Goal: Information Seeking & Learning: Learn about a topic

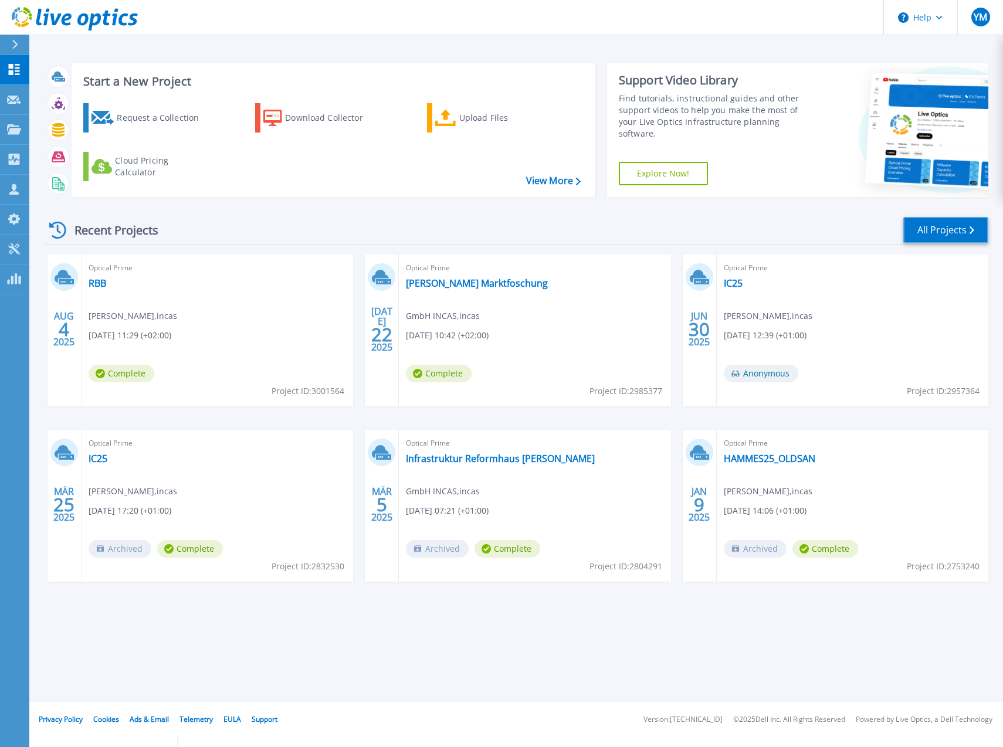
click at [938, 230] on link "All Projects" at bounding box center [946, 230] width 85 height 26
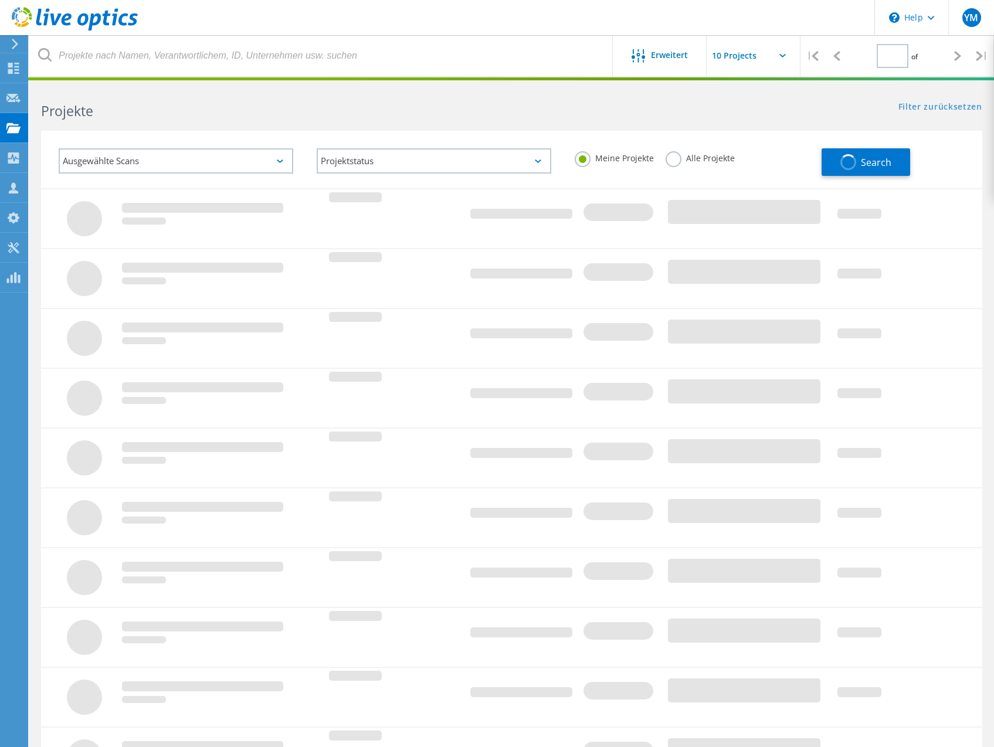
type input "1"
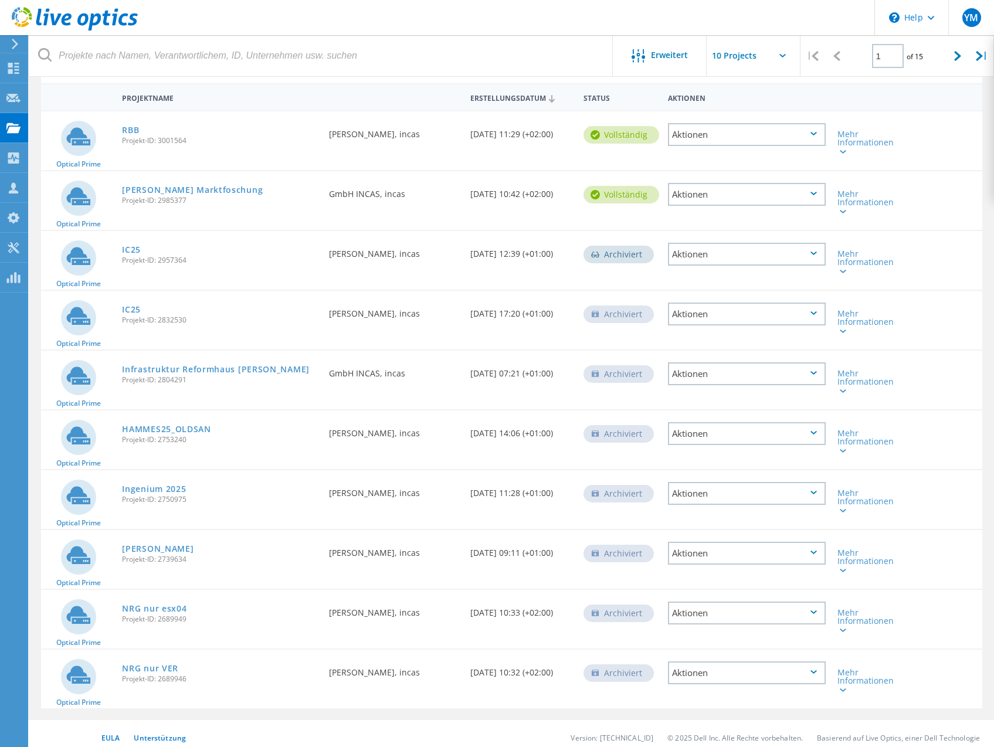
scroll to position [113, 0]
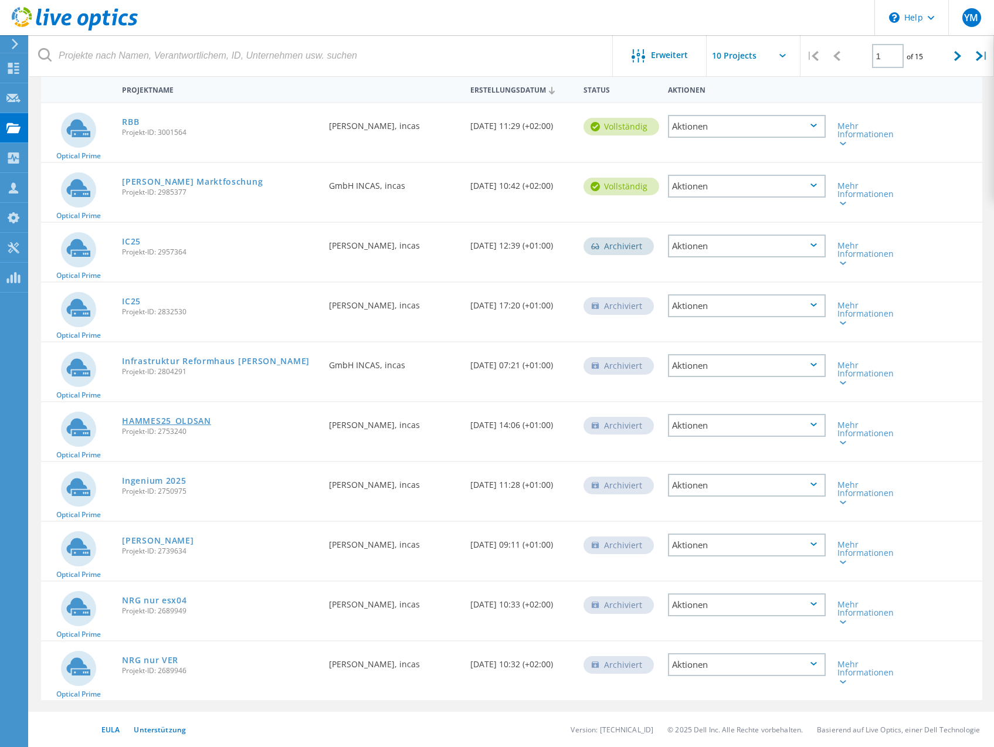
click at [199, 420] on link "HAMMES25_OLDSAN" at bounding box center [166, 421] width 89 height 8
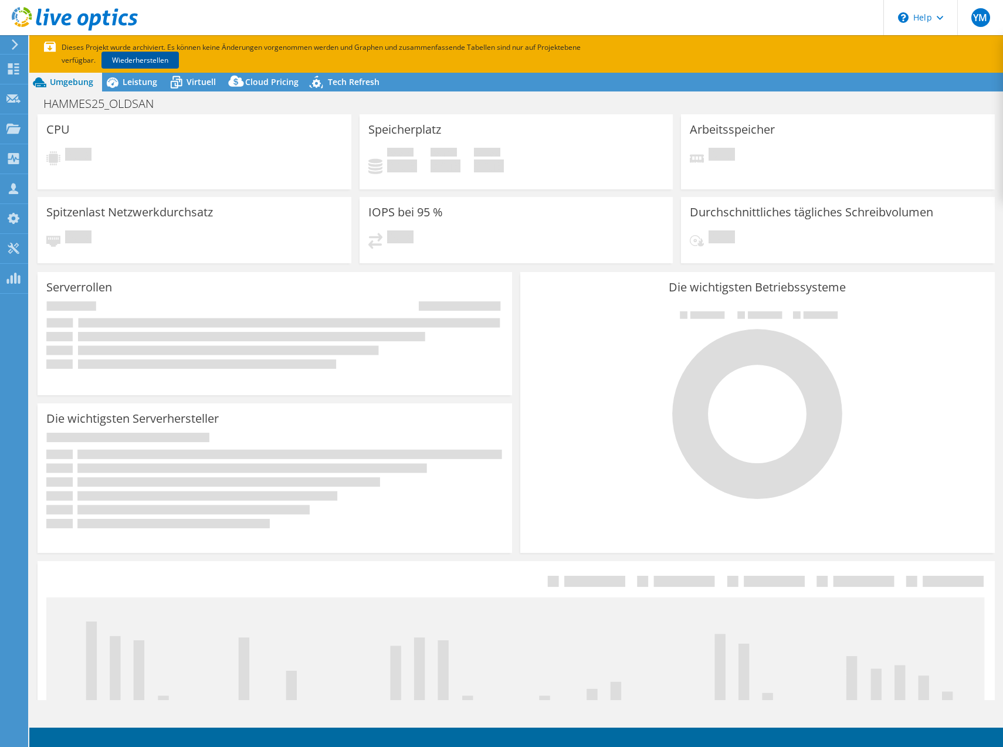
click at [140, 58] on link "Wiederherstellen" at bounding box center [140, 60] width 77 height 17
select select "USD"
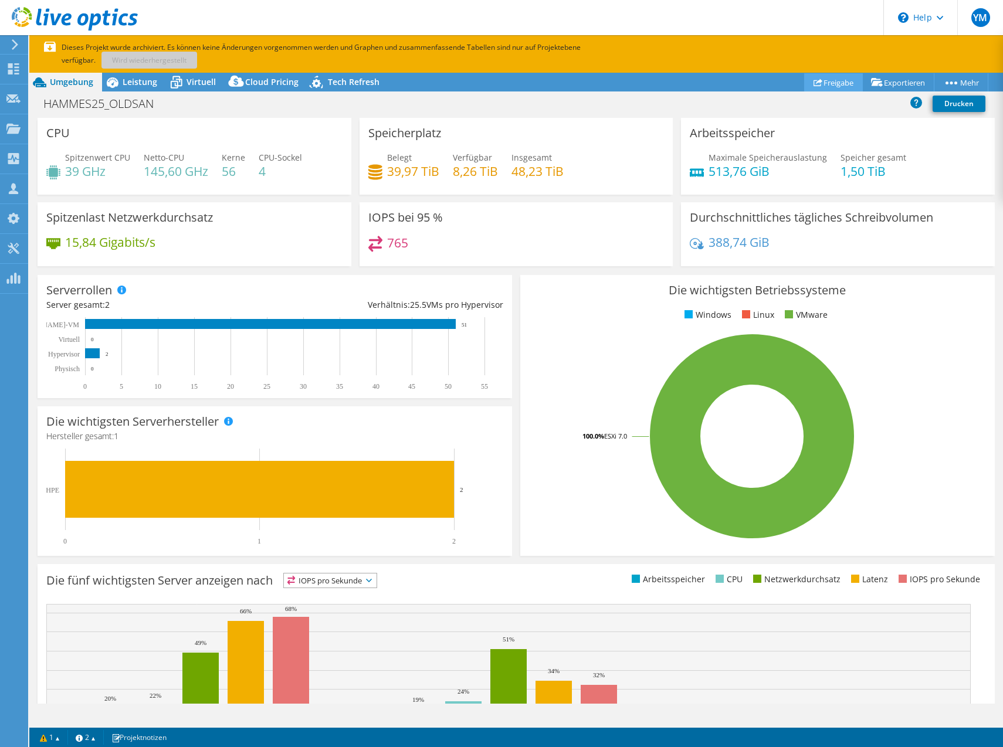
click at [836, 84] on link "Freigabe" at bounding box center [833, 82] width 59 height 18
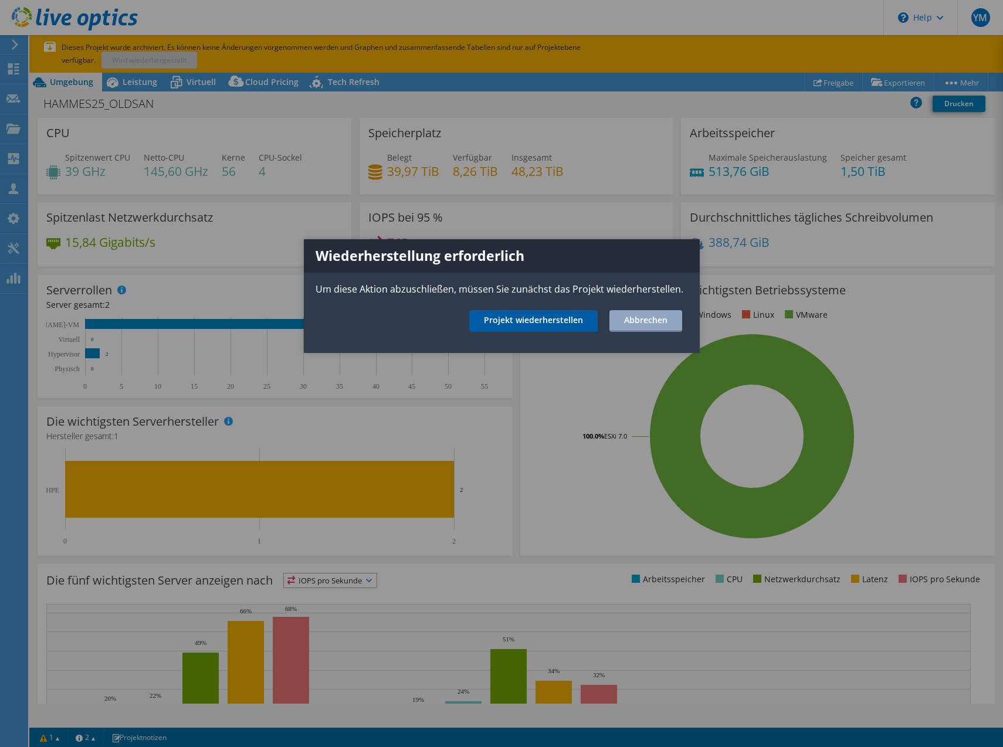
click at [559, 318] on link "Projekt wiederherstellen" at bounding box center [533, 321] width 128 height 22
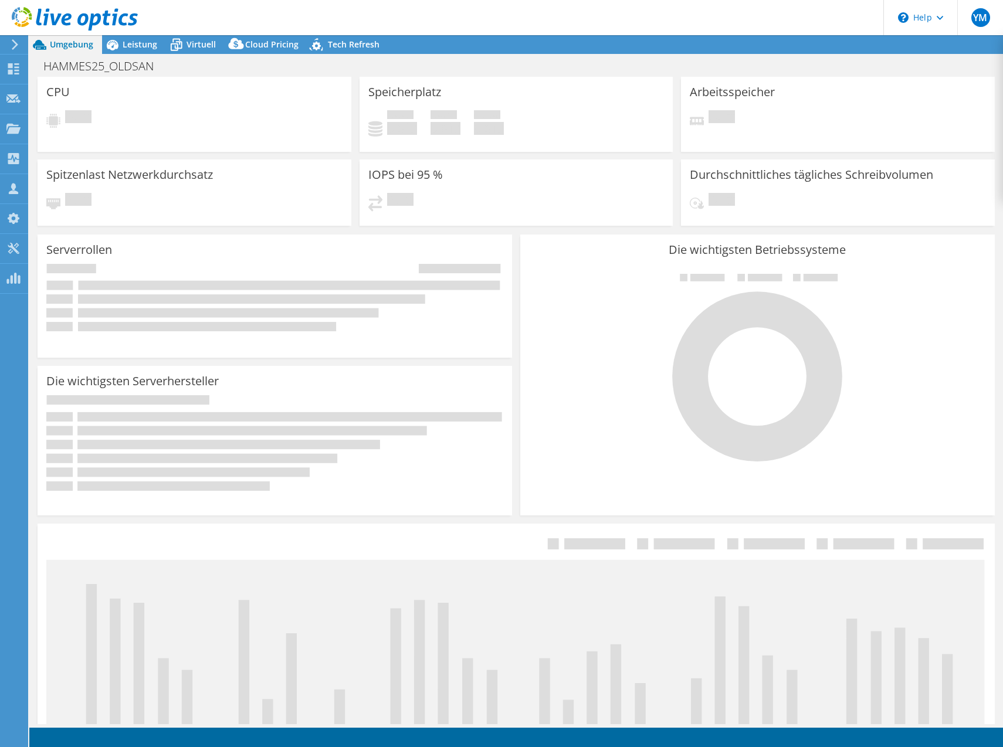
select select "USD"
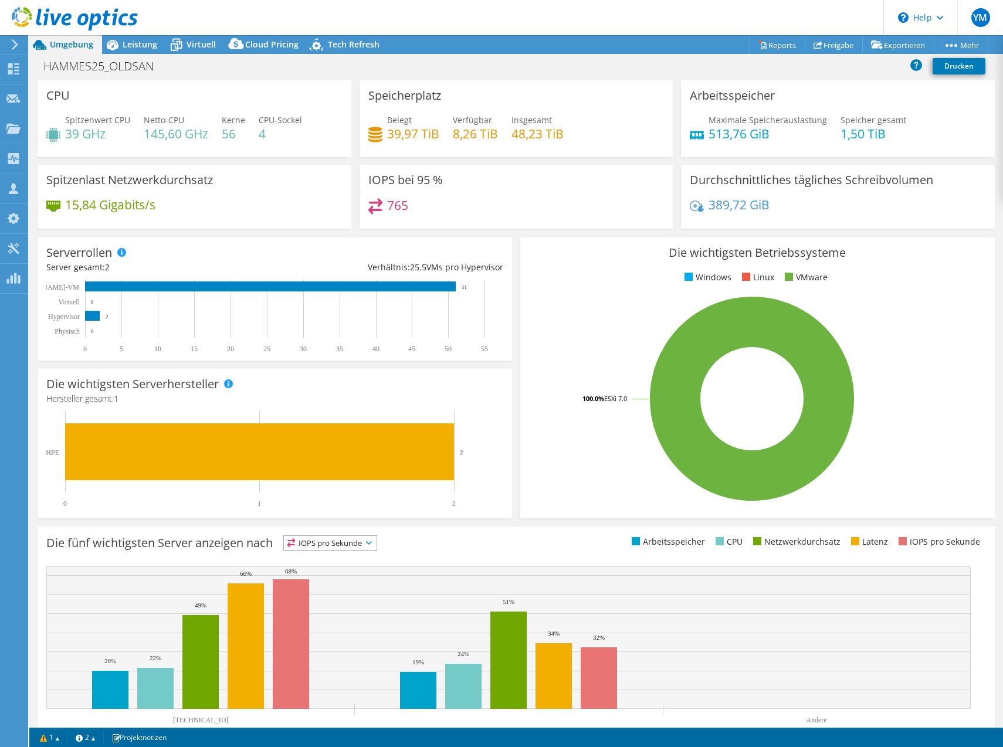
click at [814, 32] on header "YM Teammitglied Yannick Marx marx@incas.de incas My Profile Log Out \n Help Exp…" at bounding box center [501, 17] width 1003 height 35
click at [814, 39] on link "Freigabe" at bounding box center [834, 45] width 58 height 18
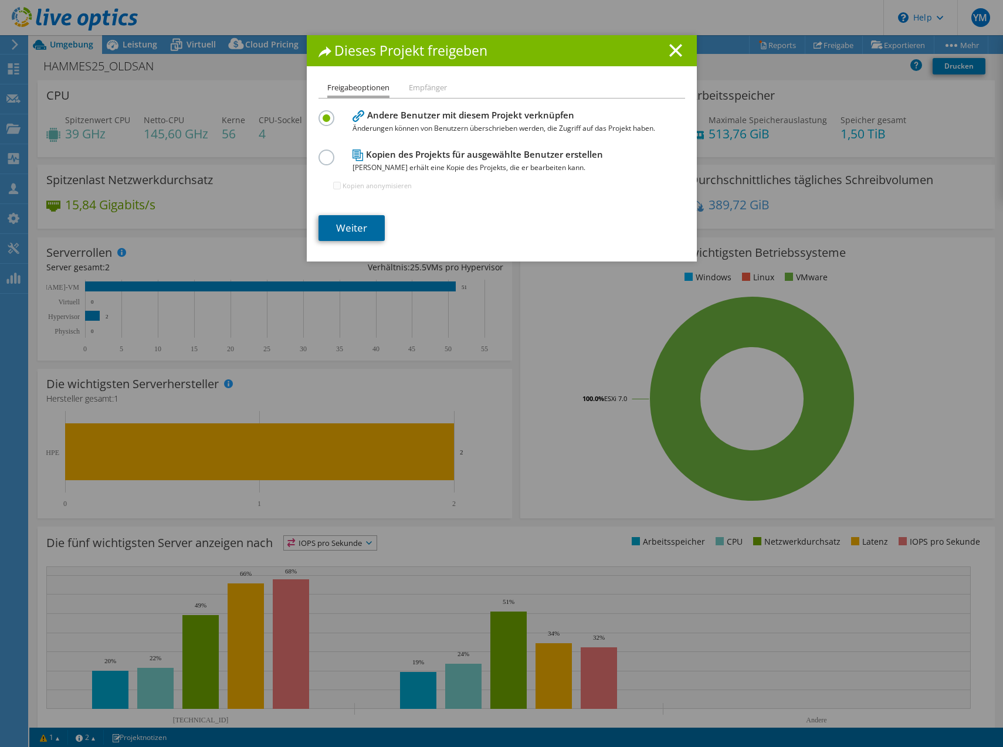
click at [333, 228] on link "Weiter" at bounding box center [352, 228] width 66 height 26
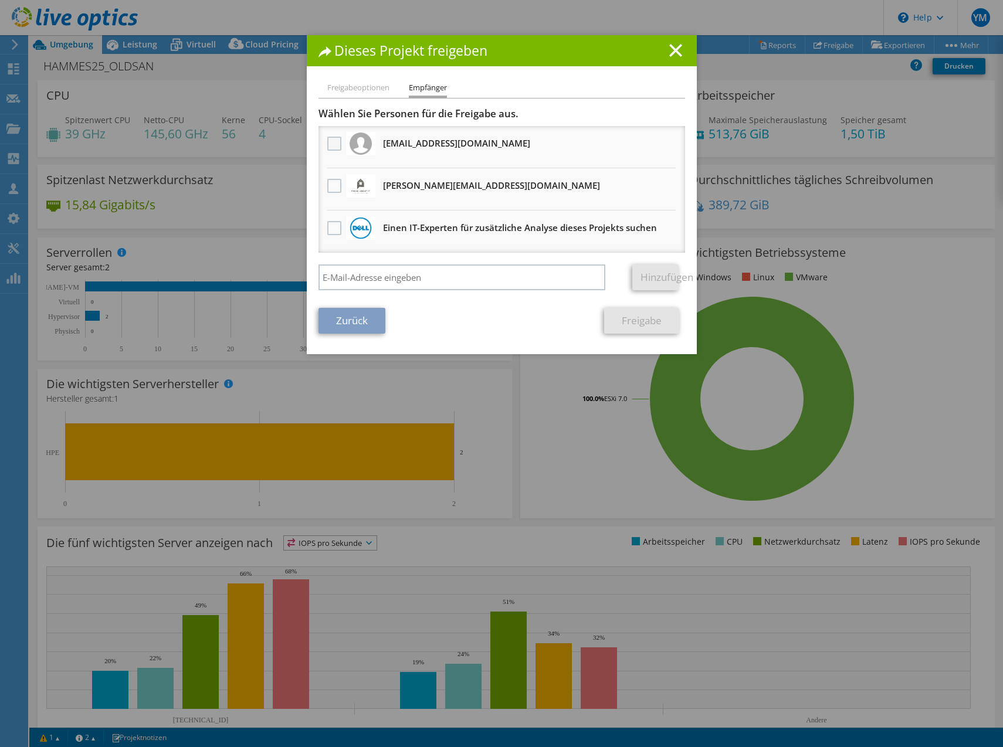
click at [327, 147] on label at bounding box center [335, 144] width 17 height 14
click at [0, 0] on input "checkbox" at bounding box center [0, 0] width 0 height 0
click at [603, 303] on section "Wählen Sie Personen für die Freigabe aus. Alle Projektkopien werden anonym sein…" at bounding box center [502, 220] width 367 height 226
drag, startPoint x: 614, startPoint y: 317, endPoint x: 635, endPoint y: 322, distance: 21.2
click at [615, 317] on link "Freigabe" at bounding box center [641, 321] width 75 height 26
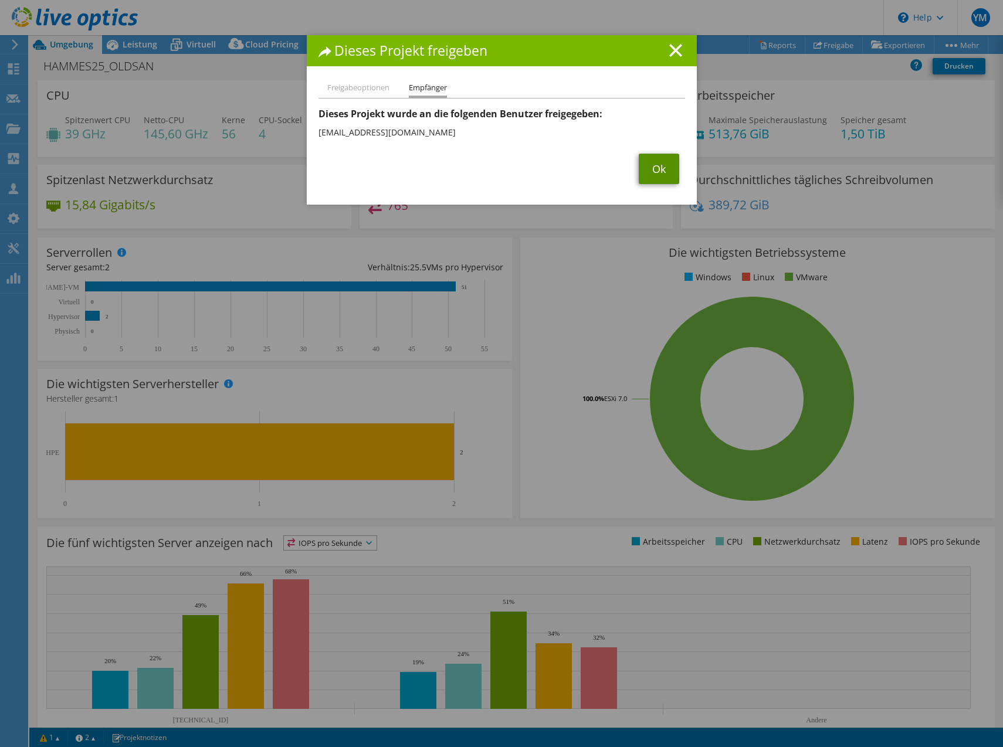
click at [658, 160] on link "Ok" at bounding box center [659, 169] width 40 height 31
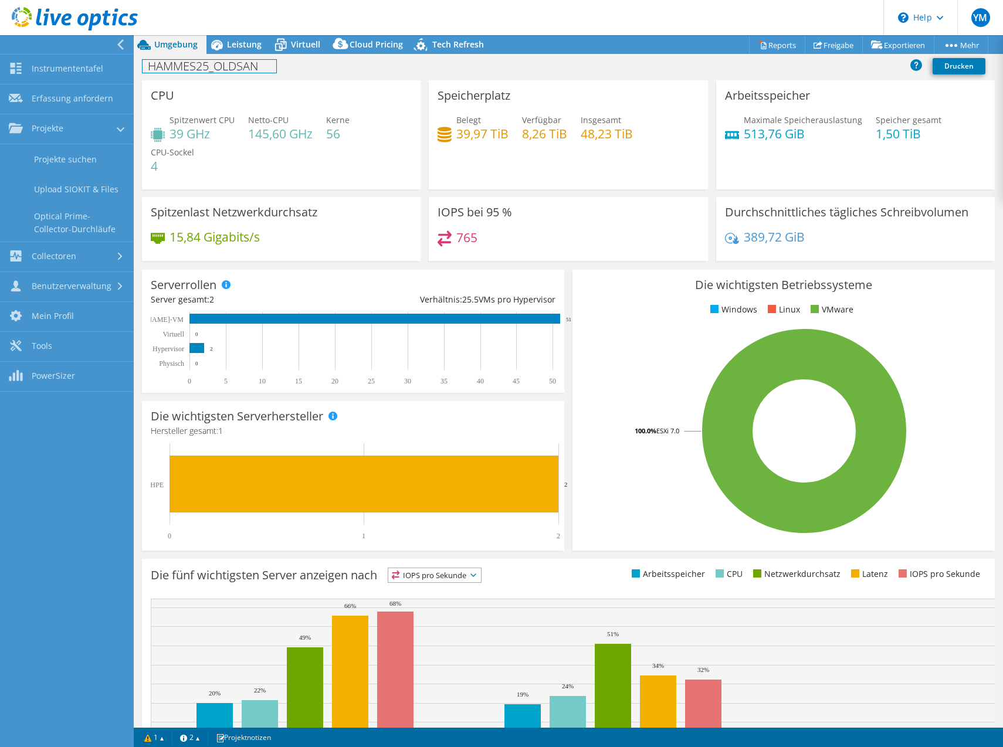
drag, startPoint x: 210, startPoint y: 74, endPoint x: 221, endPoint y: 59, distance: 18.9
click at [211, 73] on div "HAMMES25_OLDSAN Drucken" at bounding box center [569, 66] width 870 height 22
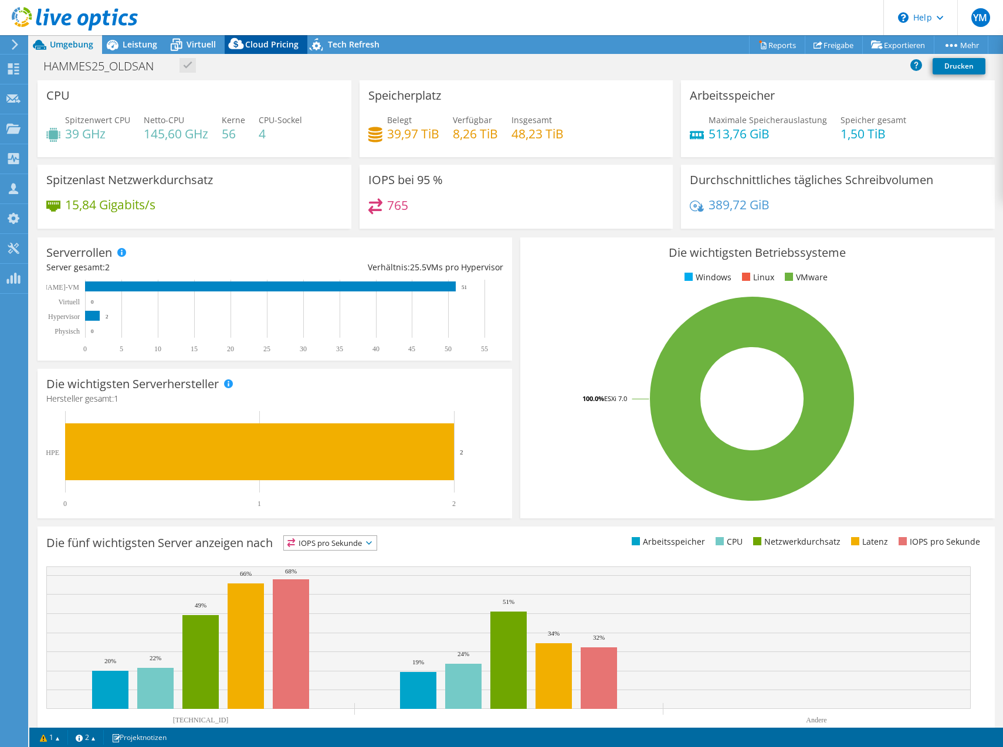
click at [230, 48] on icon at bounding box center [235, 43] width 15 height 11
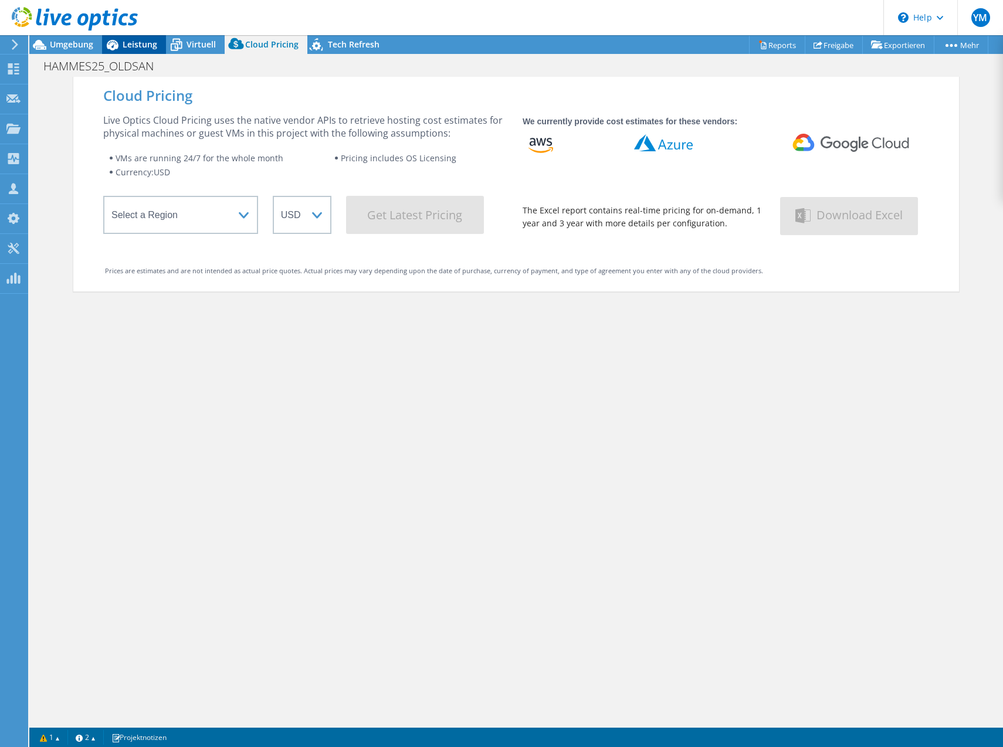
click at [143, 38] on div "Leistung" at bounding box center [134, 44] width 64 height 19
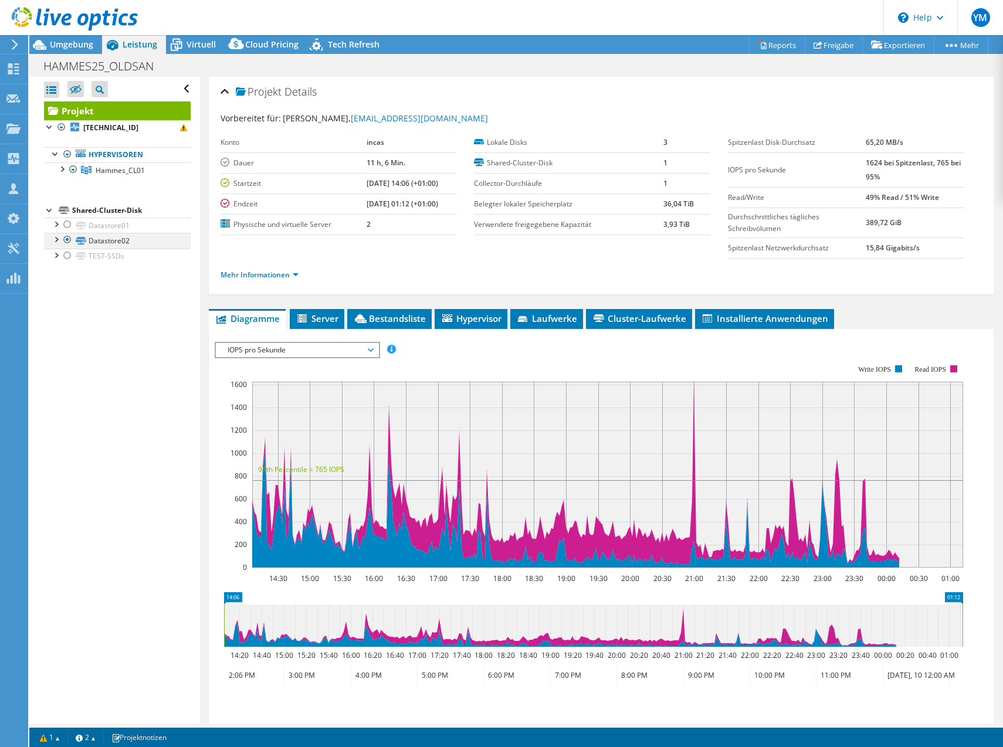
click at [63, 238] on div at bounding box center [68, 240] width 12 height 14
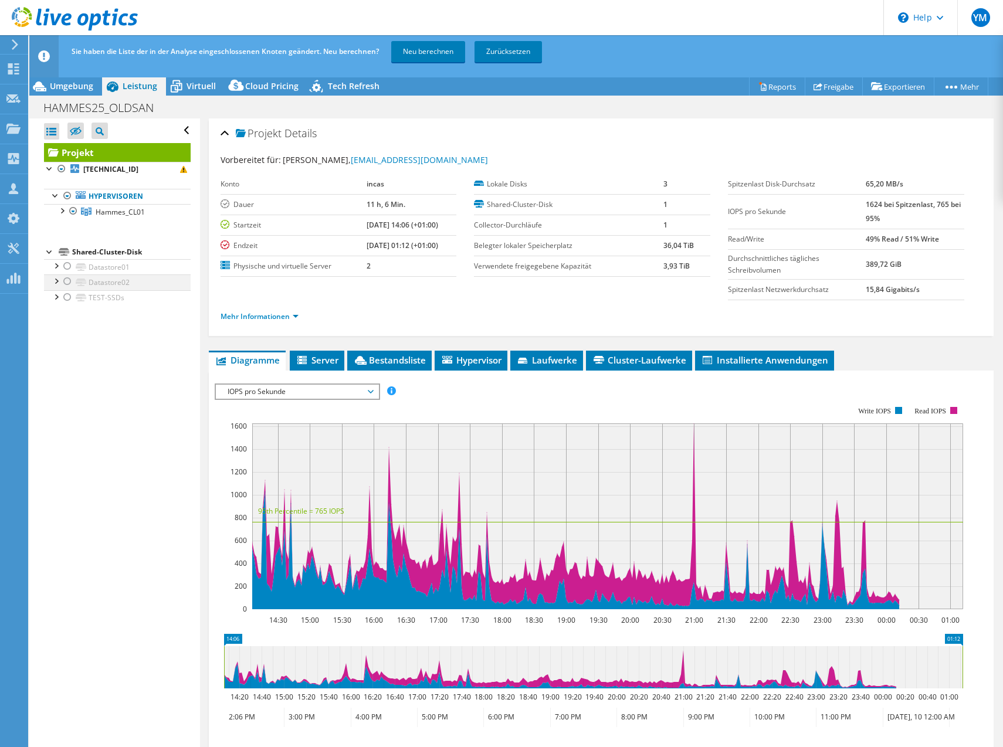
click at [65, 282] on div at bounding box center [68, 282] width 12 height 14
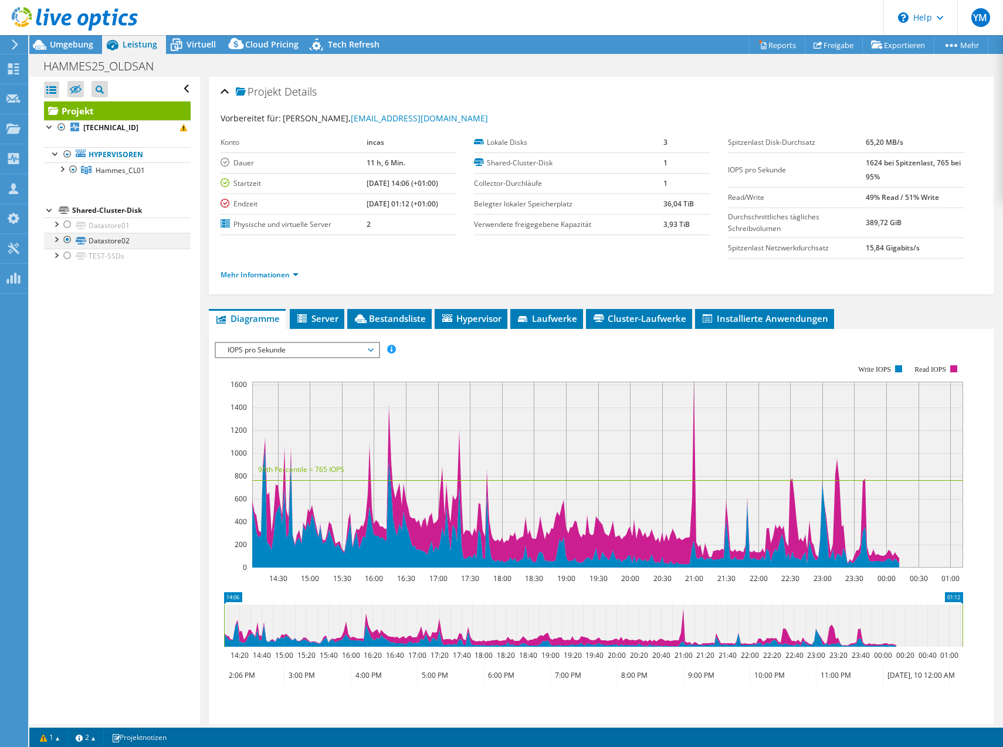
click at [57, 241] on div at bounding box center [56, 239] width 12 height 12
click at [56, 307] on div at bounding box center [56, 306] width 12 height 12
click at [53, 225] on div at bounding box center [56, 224] width 12 height 12
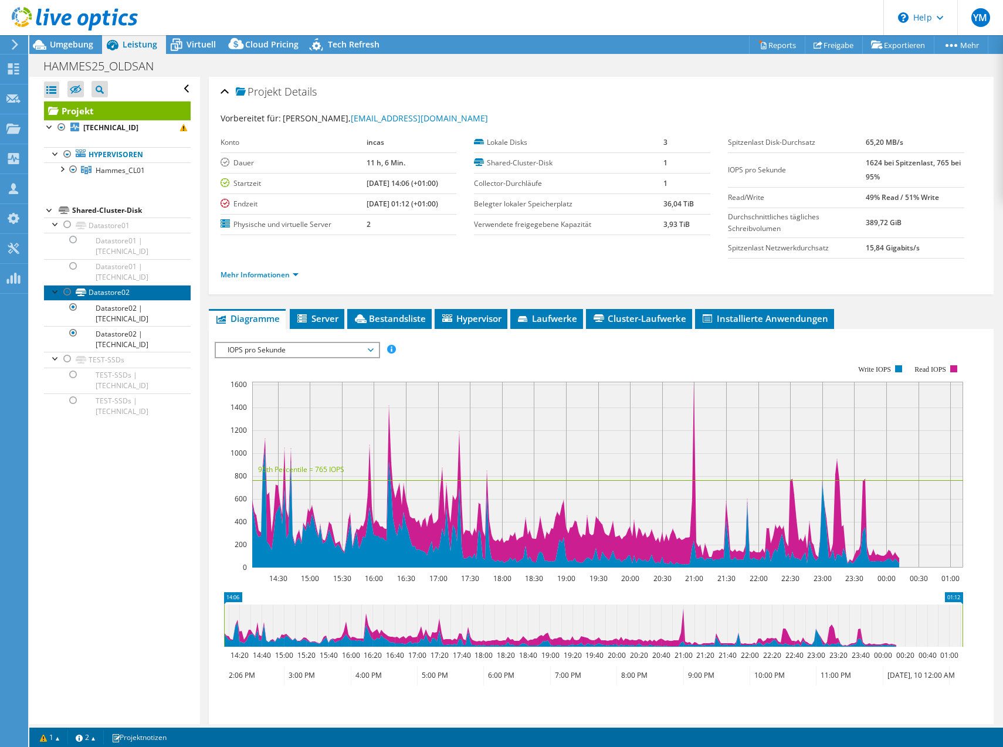
click at [131, 289] on link "Datastore02" at bounding box center [117, 292] width 147 height 15
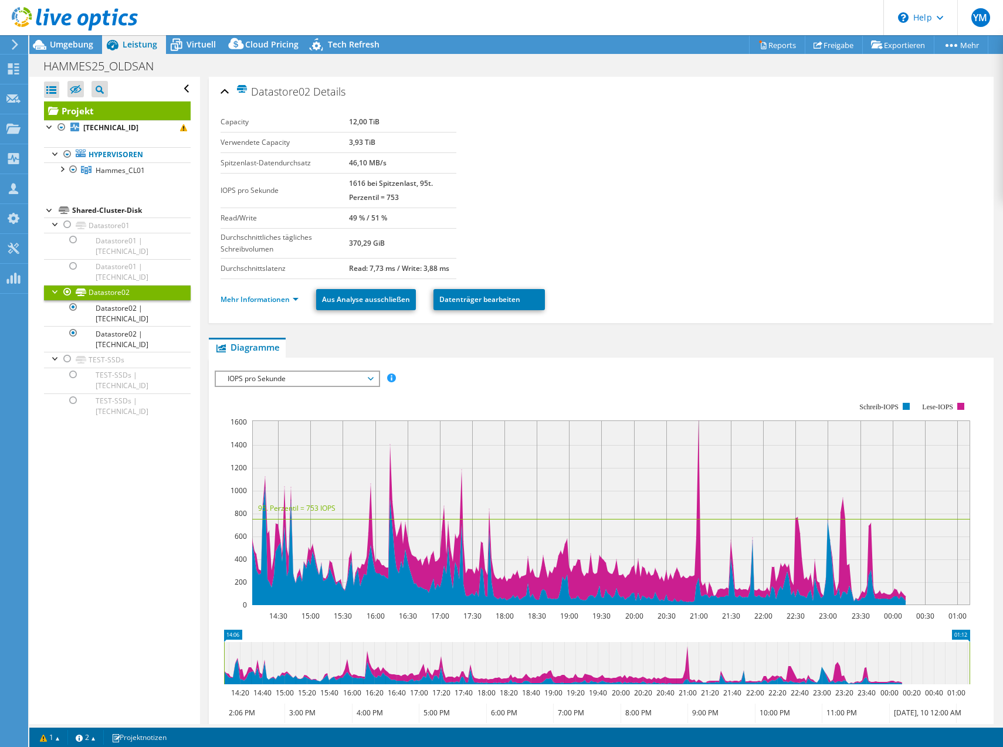
click at [349, 124] on b "12,00 TiB" at bounding box center [364, 122] width 31 height 10
drag, startPoint x: 348, startPoint y: 124, endPoint x: 373, endPoint y: 141, distance: 30.3
click at [373, 141] on b "3,93 TiB" at bounding box center [362, 142] width 26 height 10
drag, startPoint x: 373, startPoint y: 141, endPoint x: 349, endPoint y: 148, distance: 25.1
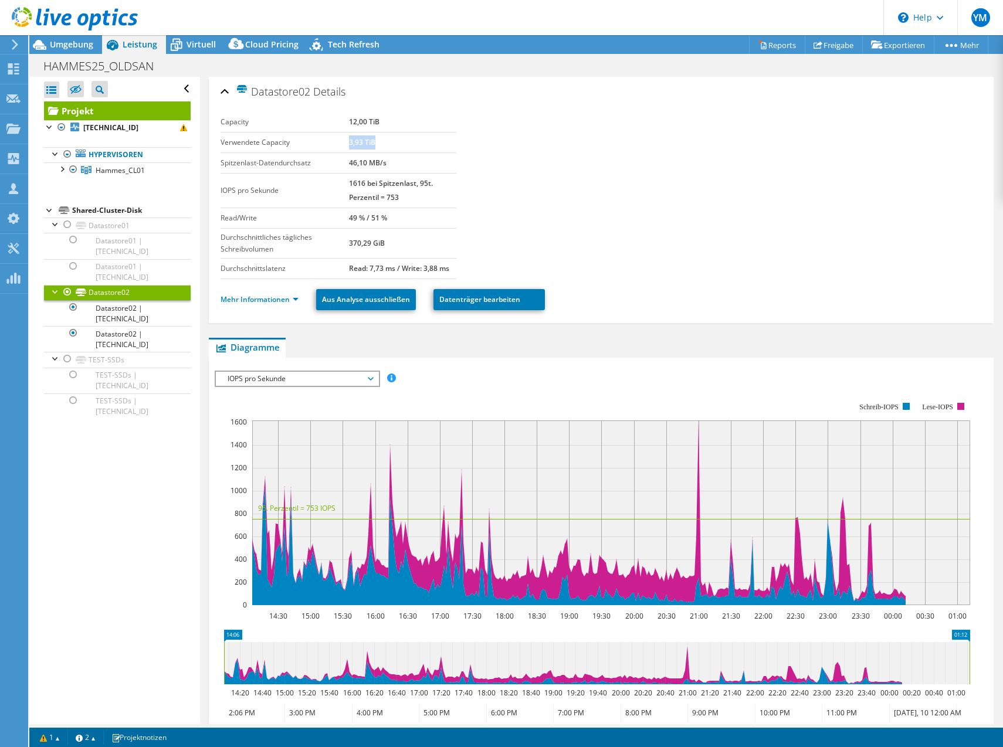
click at [349, 148] on td "3,93 TiB" at bounding box center [403, 142] width 108 height 21
click at [67, 225] on div at bounding box center [68, 225] width 12 height 14
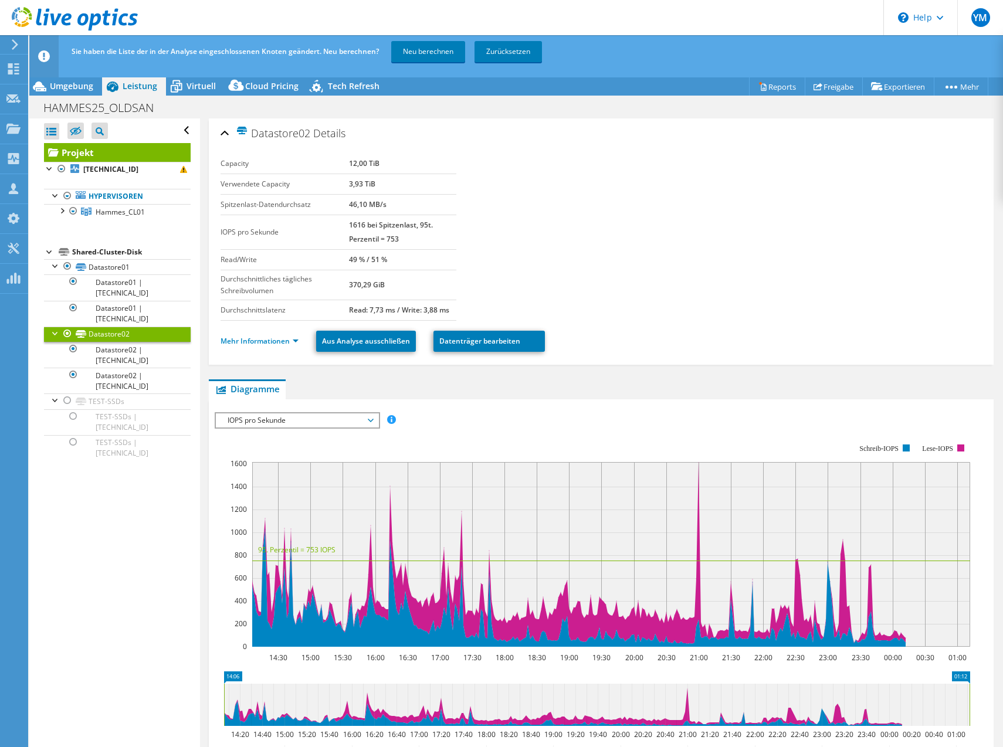
click at [67, 333] on div at bounding box center [68, 334] width 12 height 14
click at [408, 55] on link "Neu berechnen" at bounding box center [428, 51] width 74 height 21
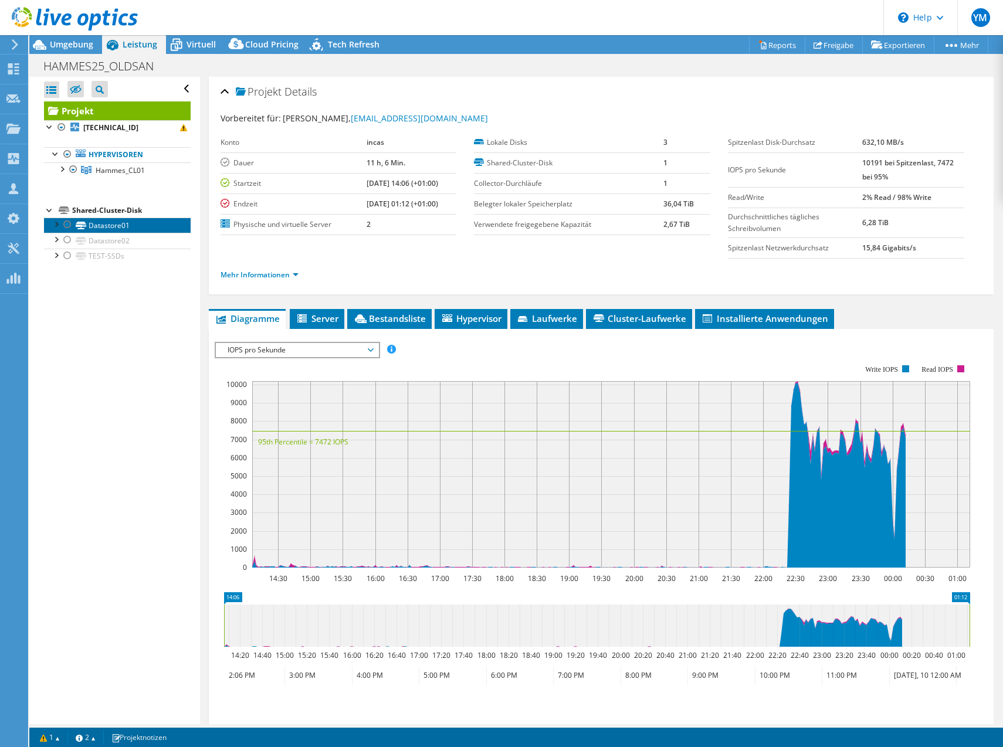
click at [94, 228] on link "Datastore01" at bounding box center [117, 225] width 147 height 15
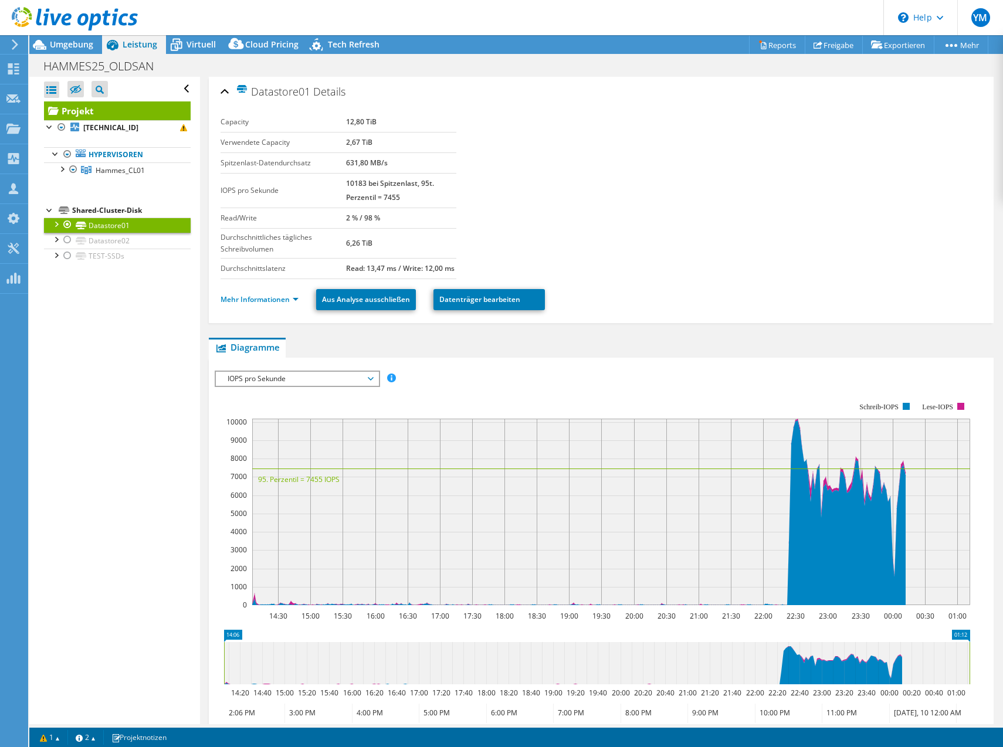
click at [354, 143] on b "2,67 TiB" at bounding box center [359, 142] width 26 height 10
click at [353, 143] on b "2,67 TiB" at bounding box center [359, 142] width 26 height 10
drag, startPoint x: 353, startPoint y: 143, endPoint x: 407, endPoint y: 146, distance: 54.1
click at [401, 146] on td "2,67 TiB" at bounding box center [401, 142] width 110 height 21
click at [70, 238] on div at bounding box center [68, 240] width 12 height 14
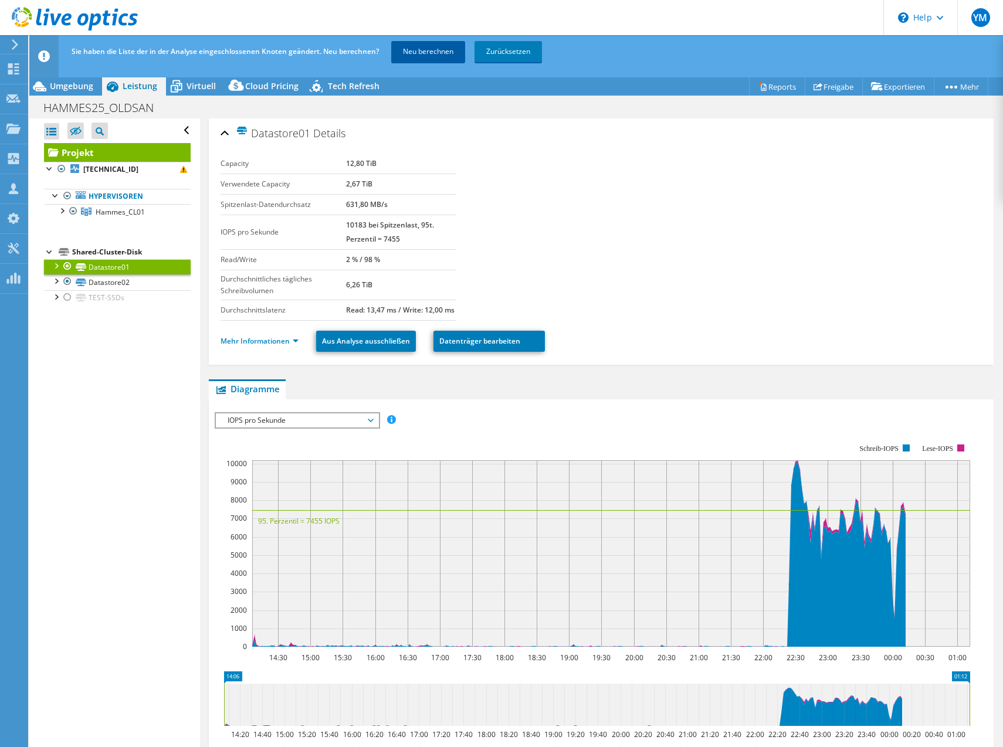
click at [432, 43] on link "Neu berechnen" at bounding box center [428, 51] width 74 height 21
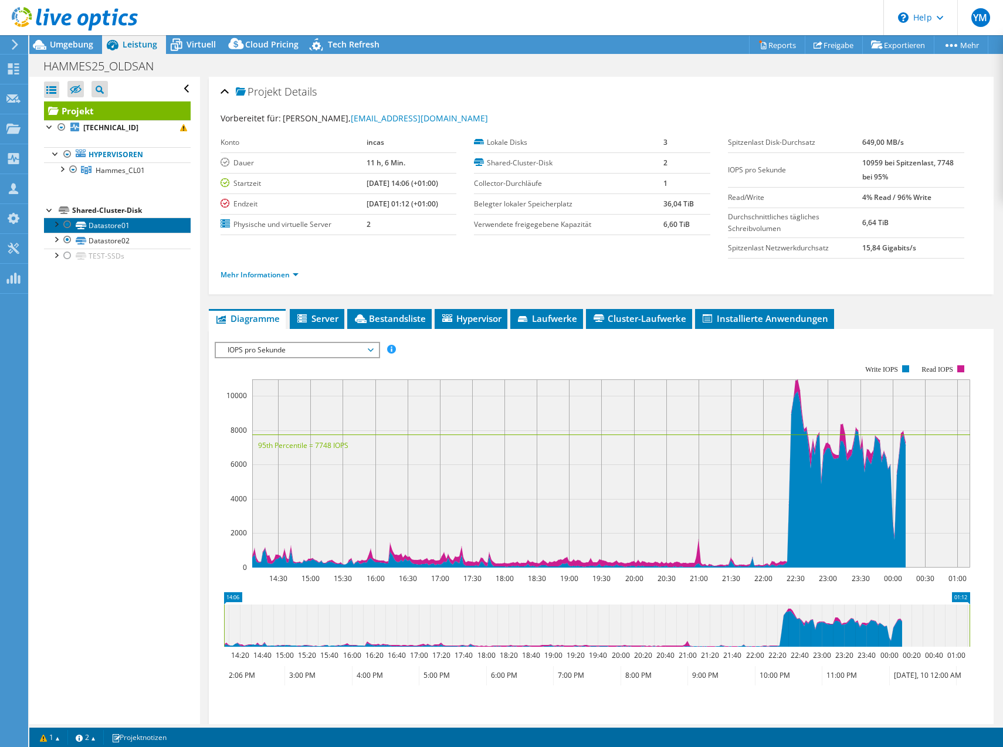
click at [134, 225] on link "Datastore01" at bounding box center [117, 225] width 147 height 15
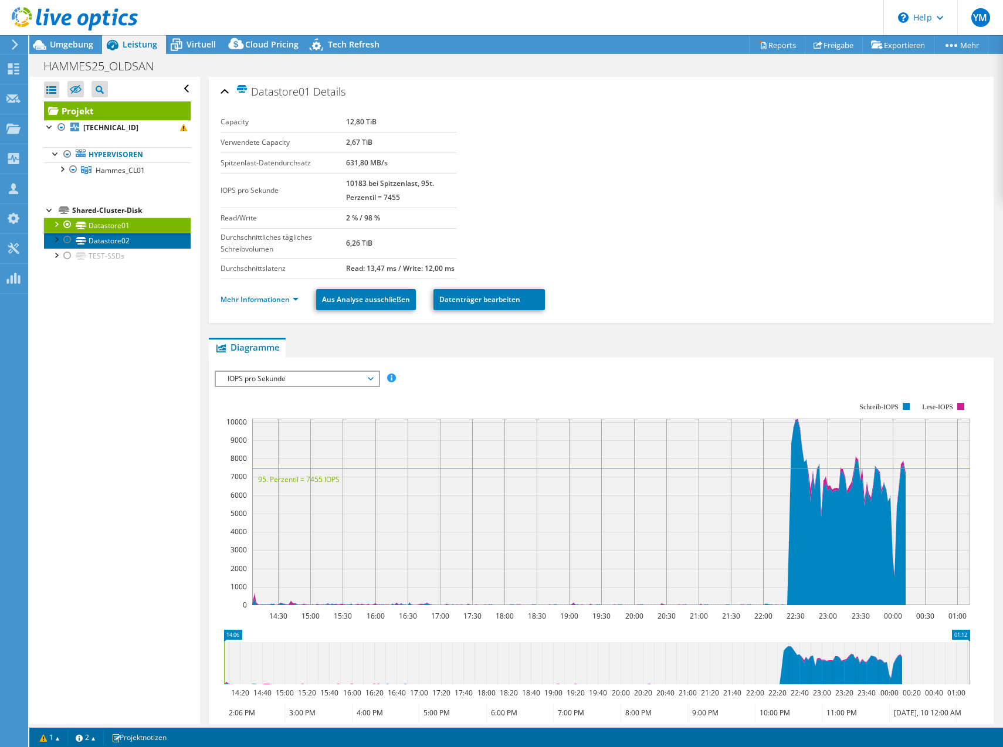
click at [131, 238] on link "Datastore02" at bounding box center [117, 240] width 147 height 15
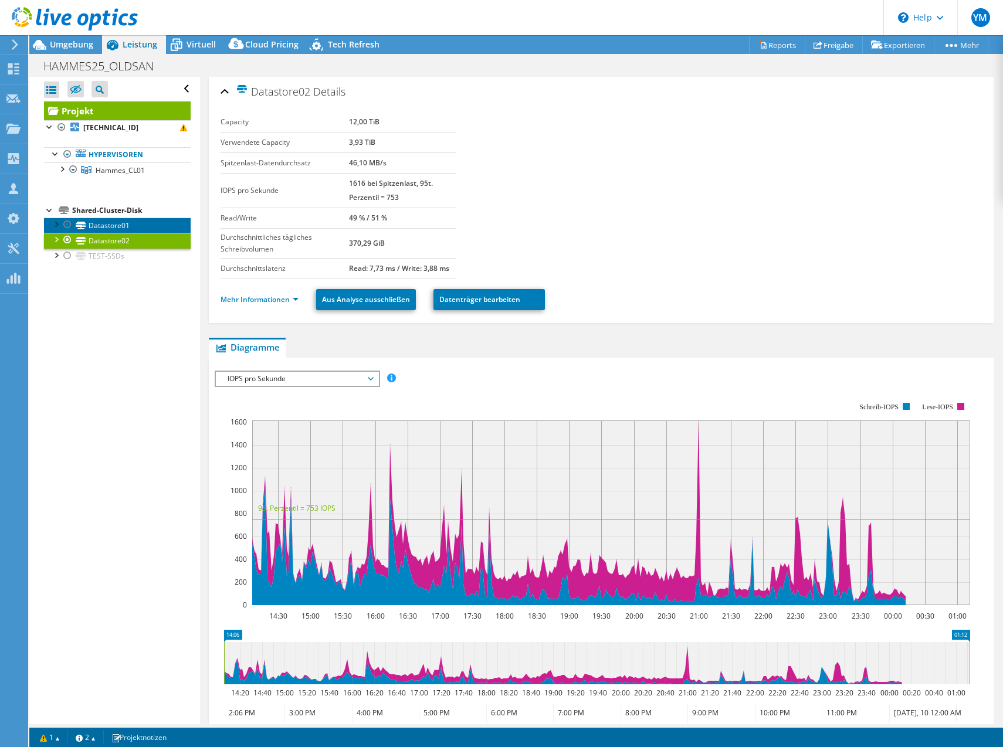
click at [129, 228] on link "Datastore01" at bounding box center [117, 225] width 147 height 15
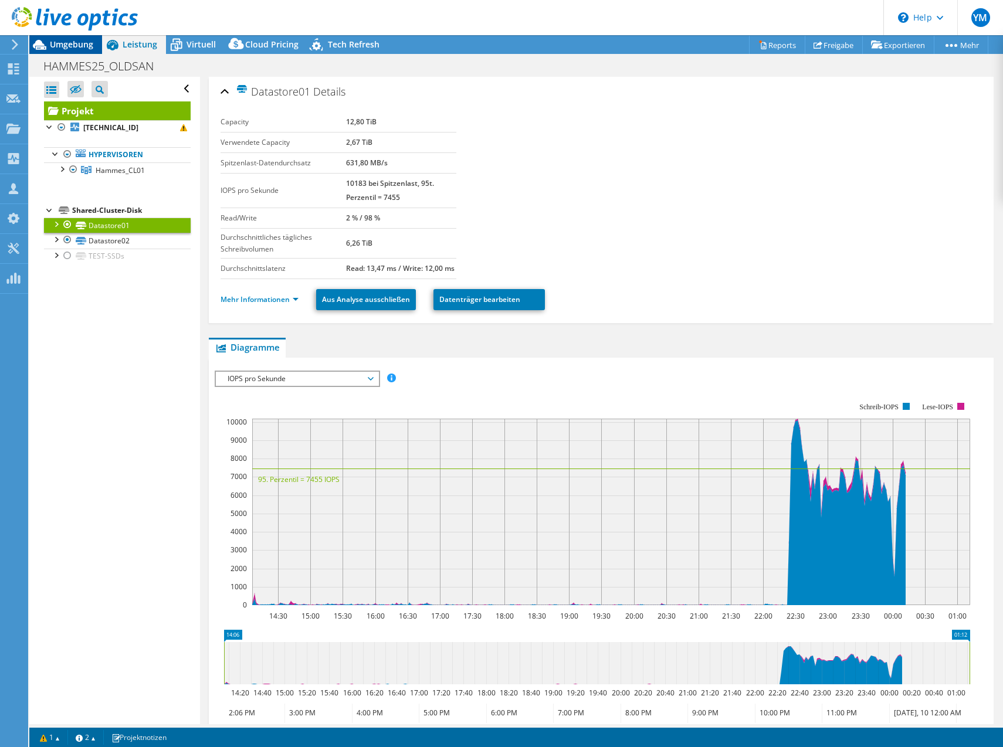
click at [67, 40] on span "Umgebung" at bounding box center [71, 44] width 43 height 11
